Goal: Information Seeking & Learning: Learn about a topic

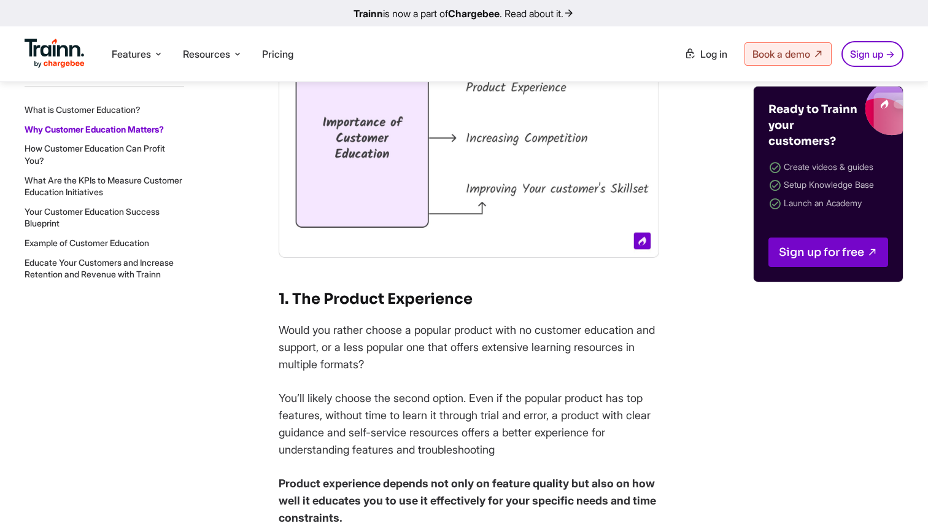
scroll to position [1612, 0]
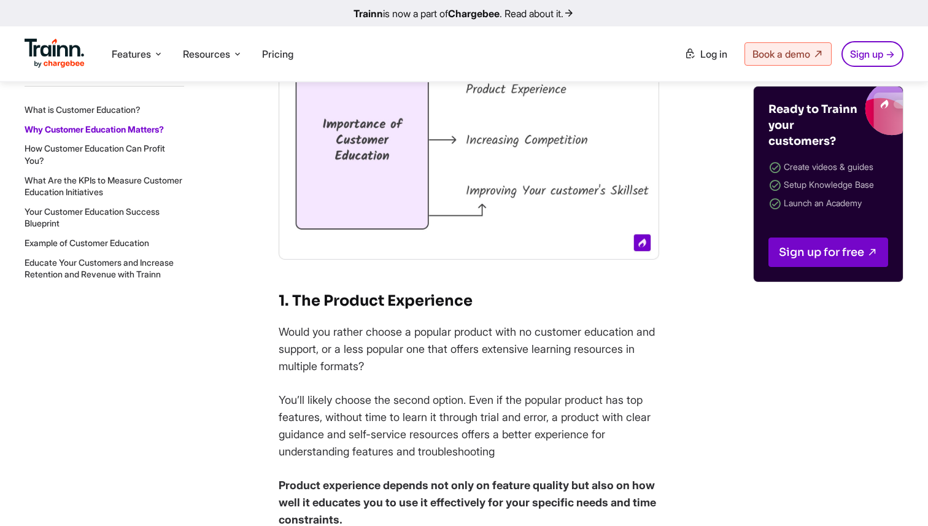
click at [131, 185] on li "What Are the KPIs to Measure Customer Education Initiatives" at bounding box center [105, 186] width 160 height 24
click at [128, 189] on link "What Are the KPIs to Measure Customer Education Initiatives" at bounding box center [104, 185] width 158 height 23
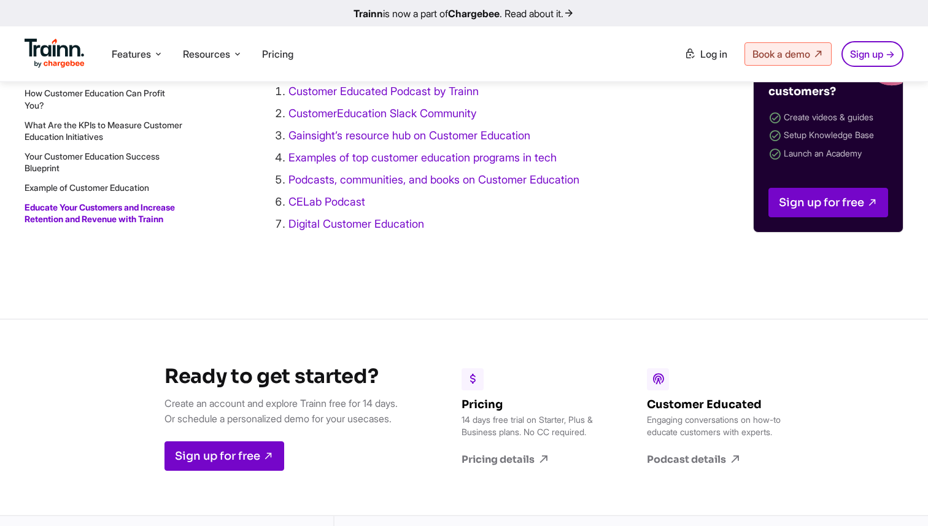
scroll to position [14312, 0]
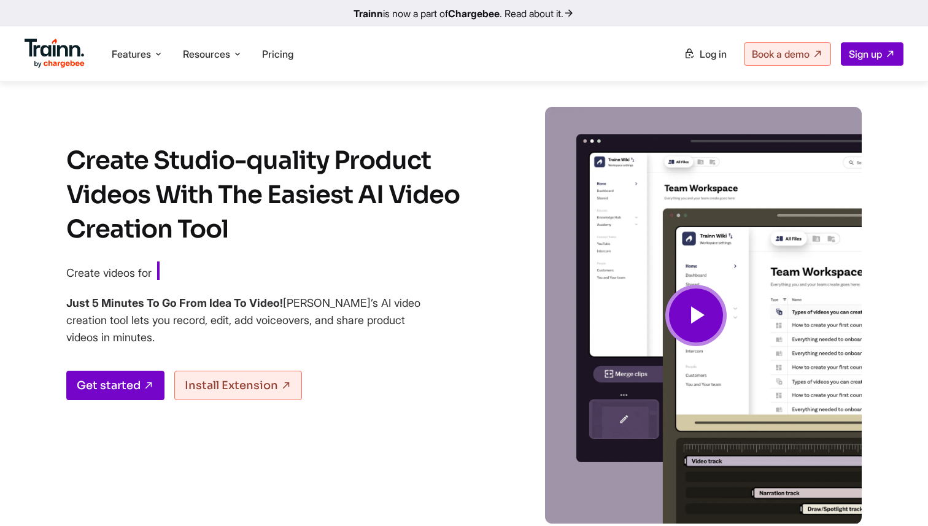
scroll to position [4259, 0]
